Goal: Task Accomplishment & Management: Manage account settings

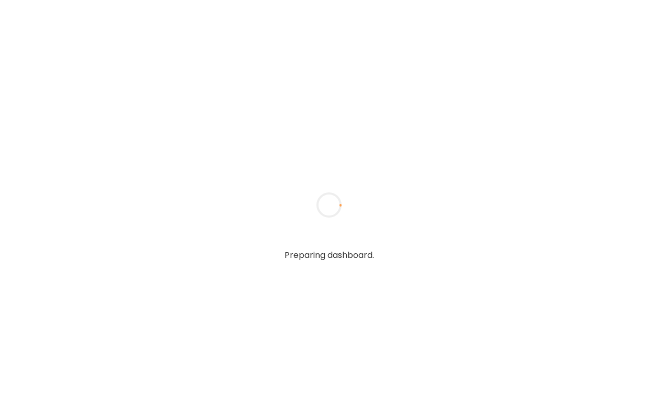
type textarea "**********"
type input "**********"
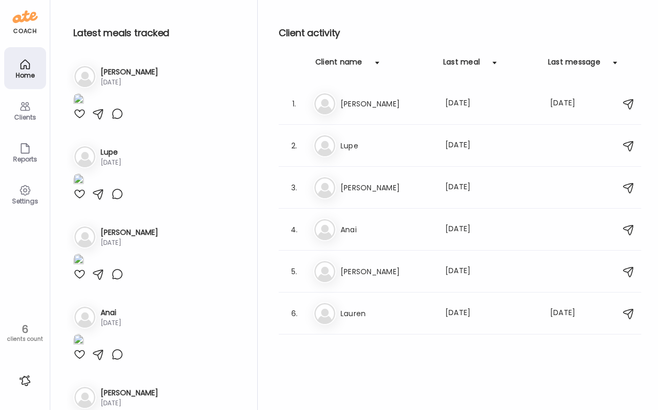
click at [21, 115] on div "Clients" at bounding box center [25, 117] width 38 height 7
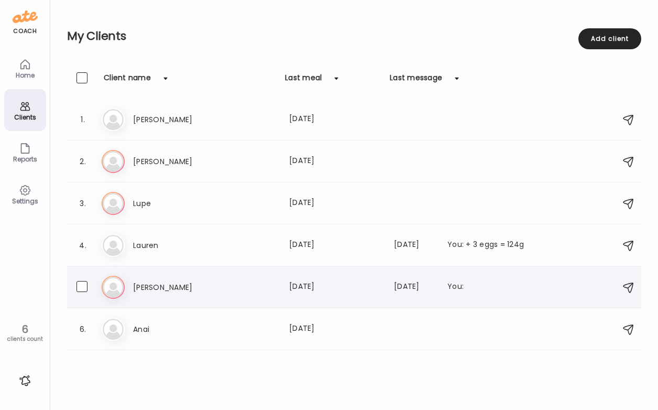
click at [178, 281] on h3 "[PERSON_NAME]" at bounding box center [179, 287] width 92 height 13
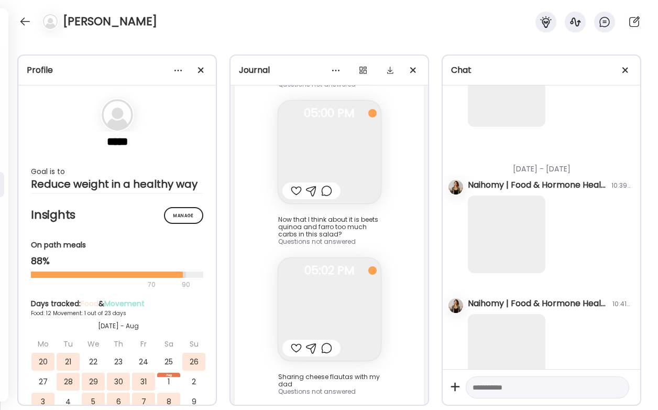
scroll to position [659, 0]
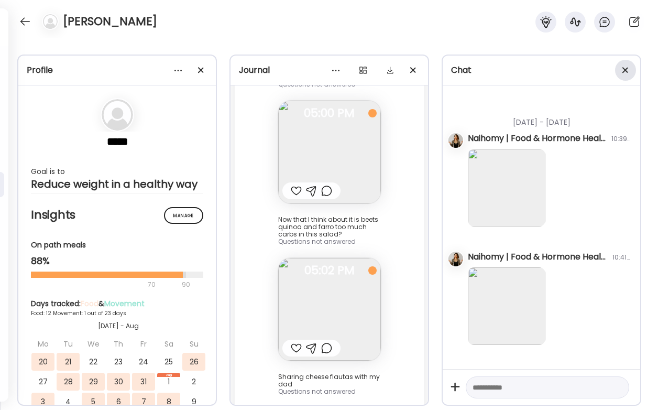
click at [623, 69] on span at bounding box center [625, 70] width 6 height 6
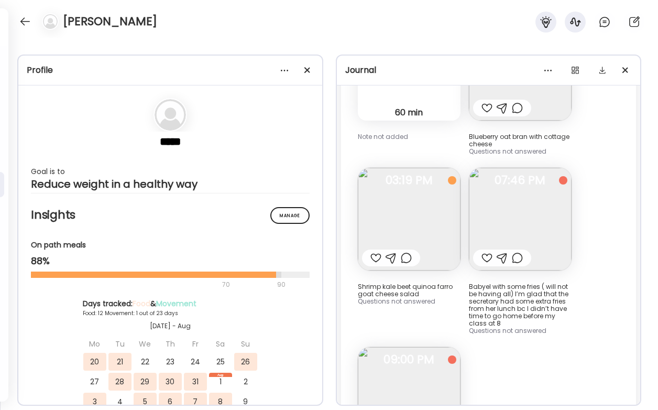
scroll to position [7481, 0]
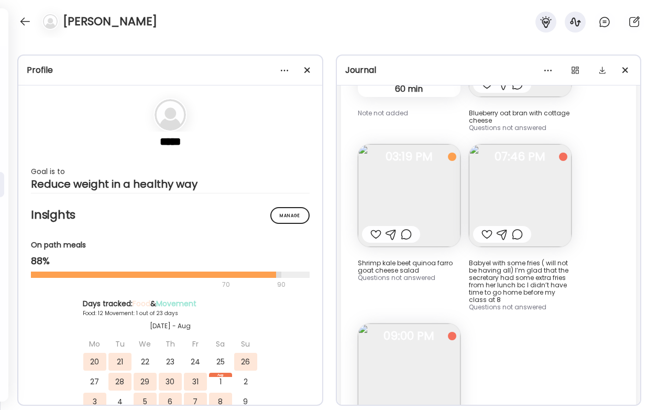
click at [564, 160] on img at bounding box center [520, 195] width 103 height 103
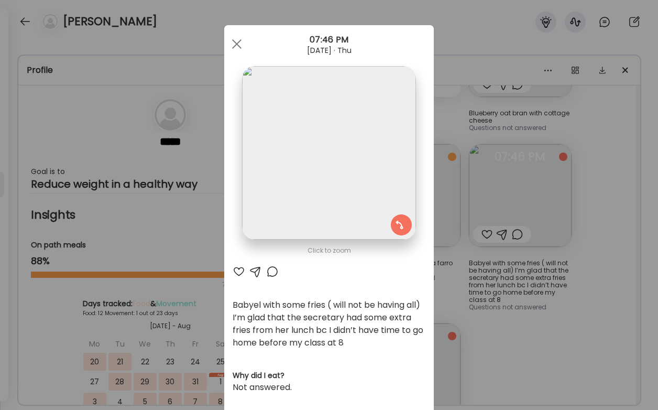
click at [530, 318] on div "Ate Coach Dashboard Wahoo! It’s official Take a moment to set up your Coach Pro…" at bounding box center [329, 205] width 658 height 410
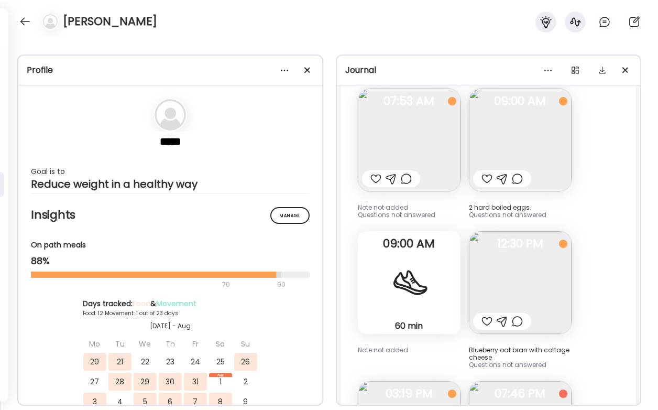
scroll to position [7155, 0]
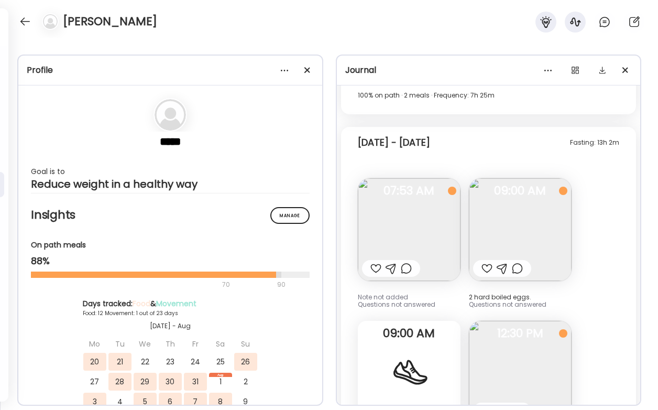
click at [399, 215] on img at bounding box center [409, 229] width 103 height 103
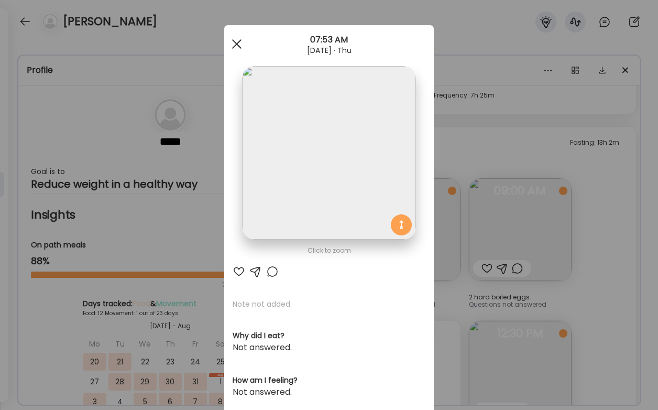
click at [233, 44] on span at bounding box center [236, 43] width 9 height 9
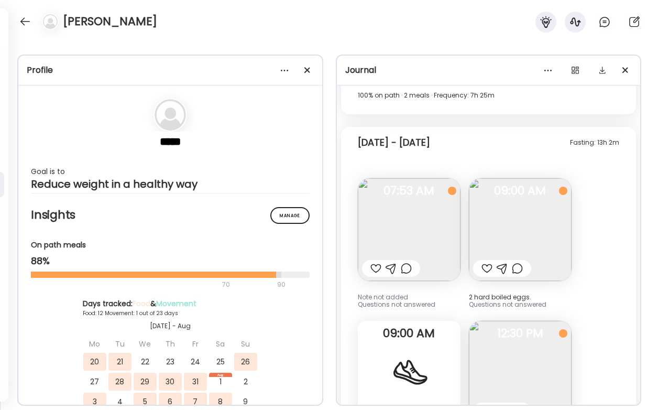
click at [520, 178] on img at bounding box center [520, 229] width 103 height 103
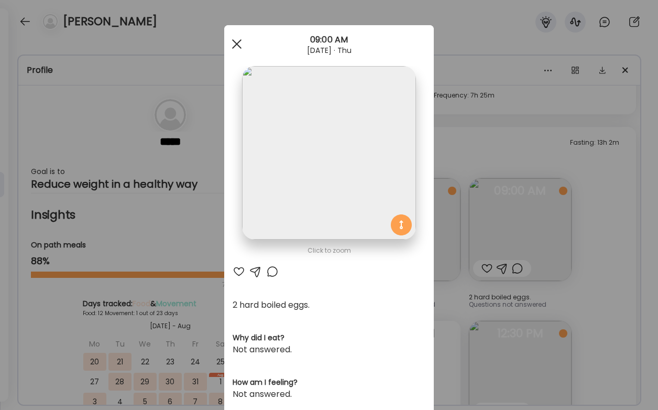
click at [232, 39] on div at bounding box center [236, 44] width 21 height 21
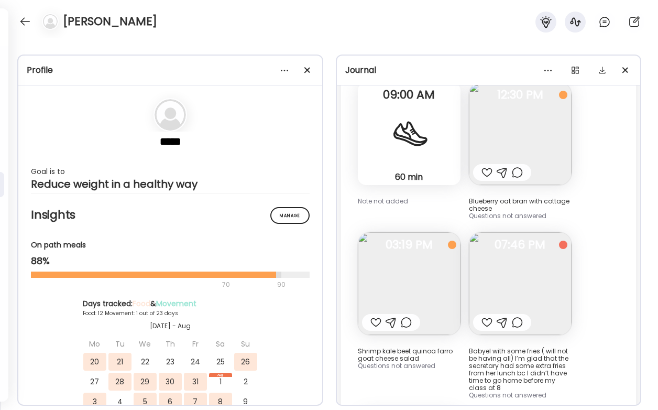
scroll to position [7394, 0]
click at [378, 239] on span "03:19 PM" at bounding box center [409, 243] width 103 height 9
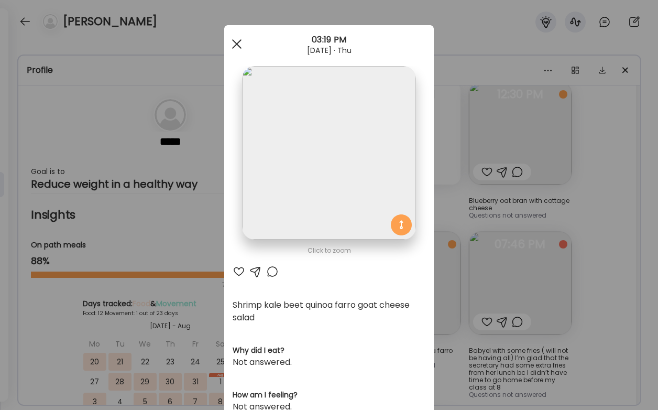
click at [230, 42] on div at bounding box center [236, 44] width 21 height 21
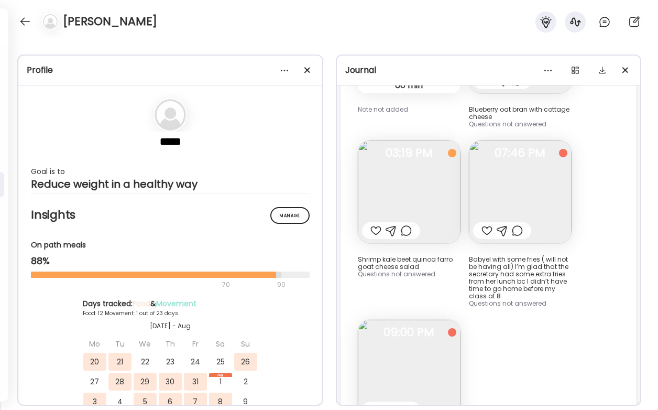
scroll to position [7543, 0]
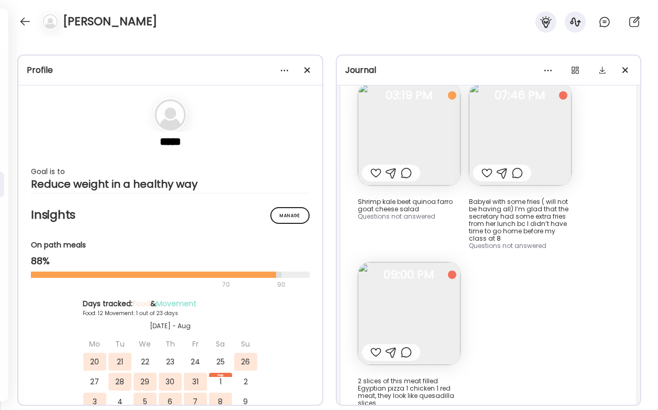
click at [389, 273] on img at bounding box center [409, 313] width 103 height 103
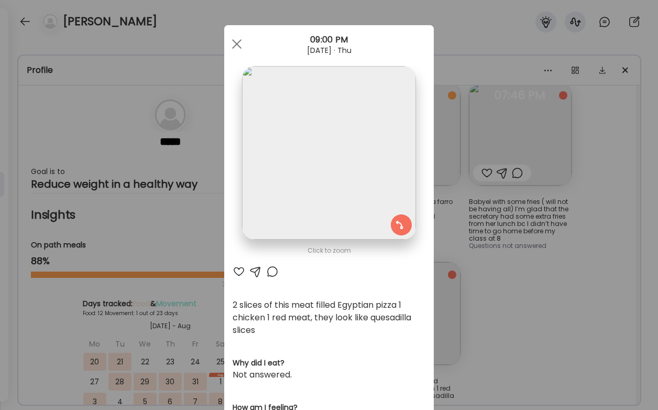
click at [532, 311] on div "Ate Coach Dashboard Wahoo! It’s official Take a moment to set up your Coach Pro…" at bounding box center [329, 205] width 658 height 410
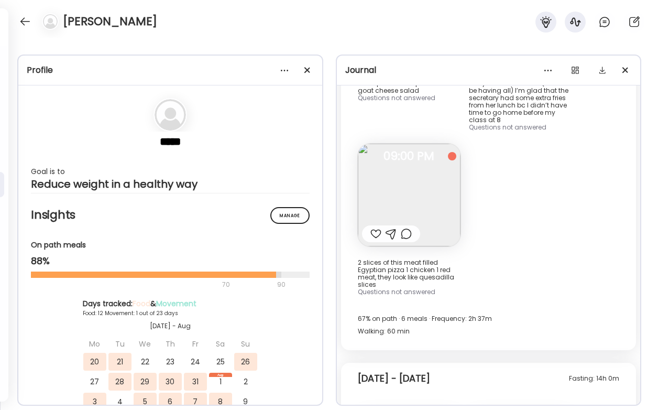
scroll to position [7659, 0]
